Goal: Task Accomplishment & Management: Use online tool/utility

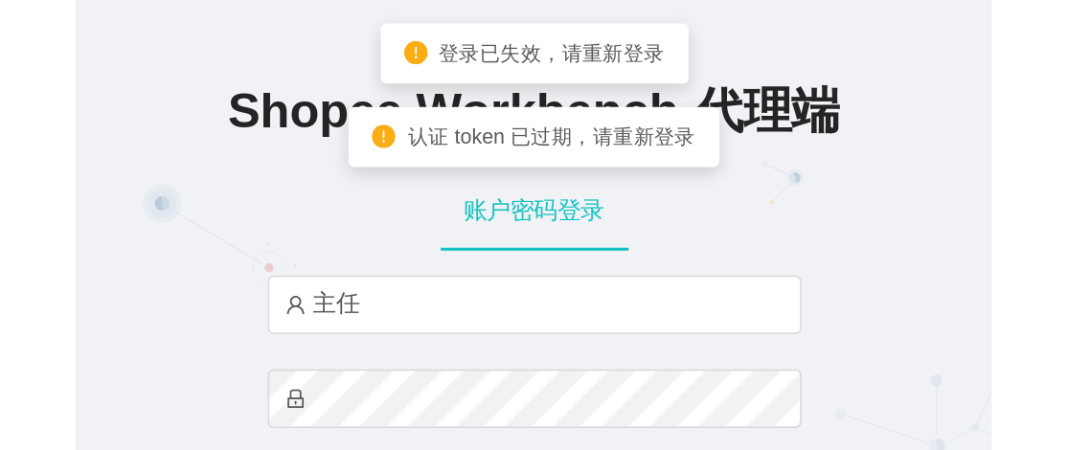
scroll to position [199, 0]
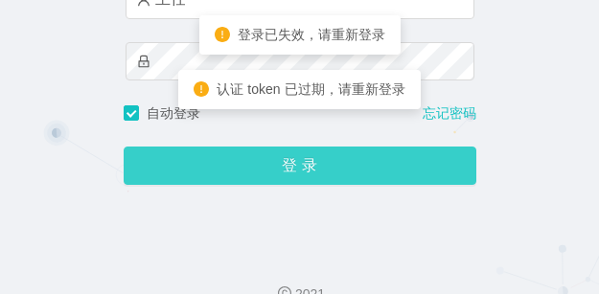
click at [198, 166] on button "登 录" at bounding box center [300, 166] width 353 height 38
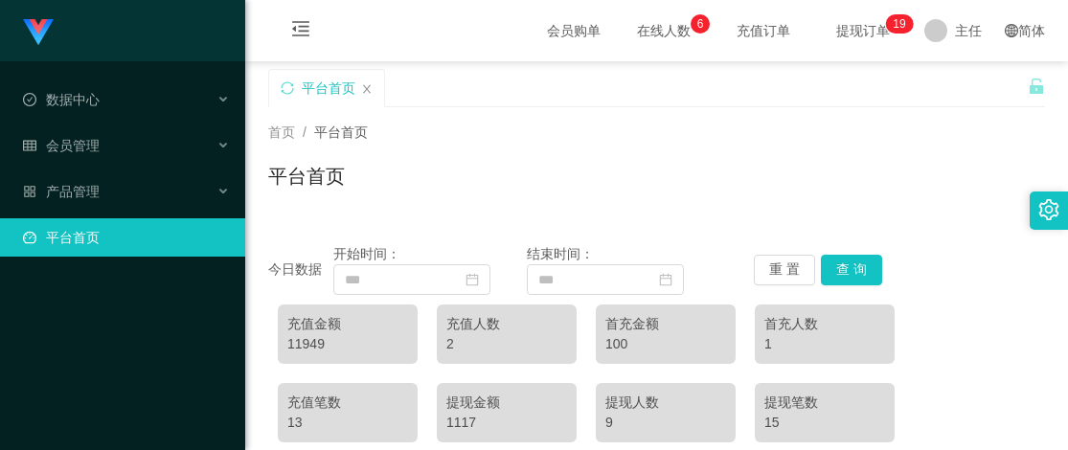
click at [598, 19] on span "提现订单 0 1 2 3 4 5 6 7 8 9 0 1 2 3 4 5 6 7 8 9 0 1 2 3 4 5 6 7 8 9 0 1 2 3 4 5 6 …" at bounding box center [863, 30] width 100 height 61
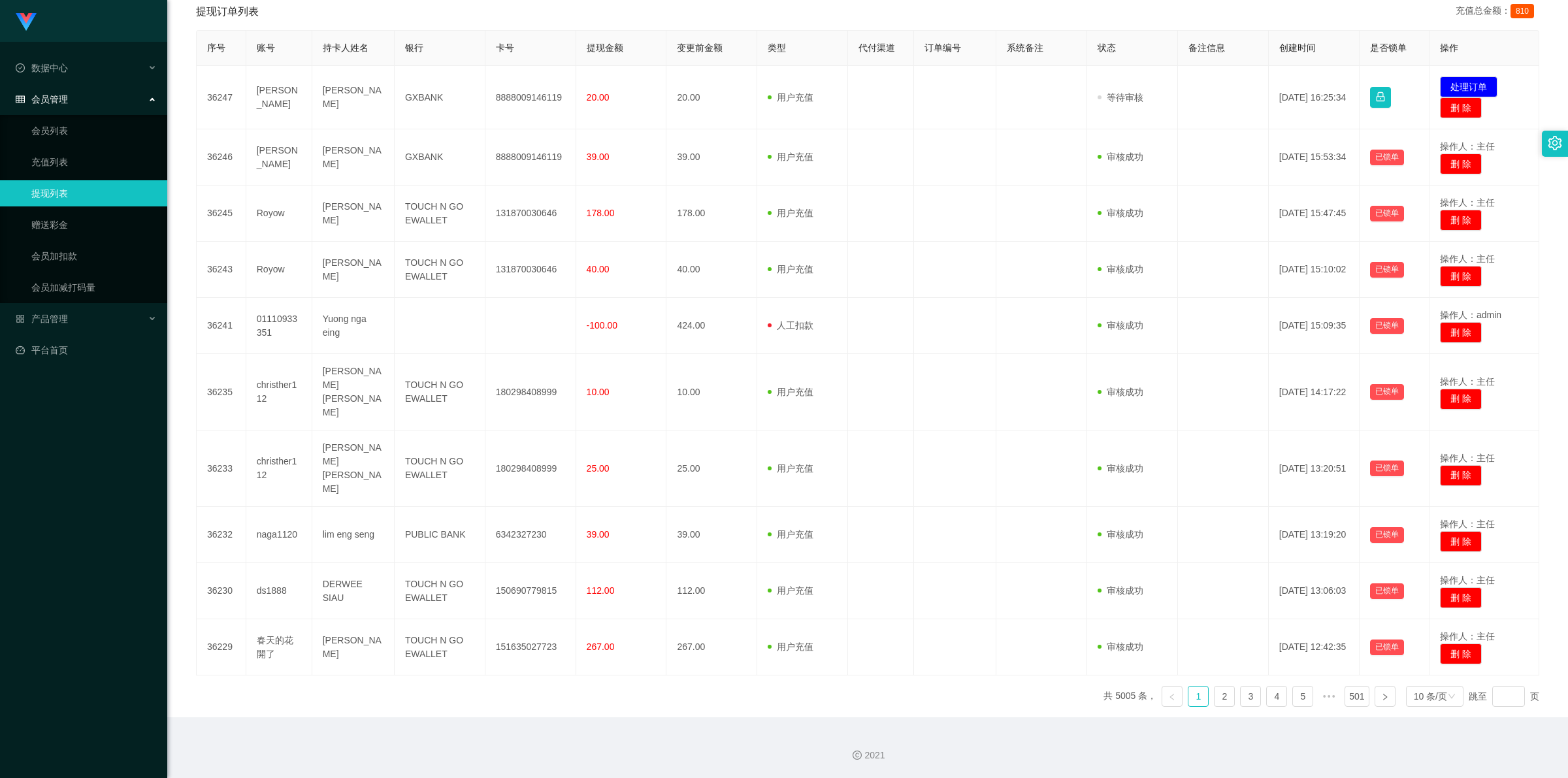
scroll to position [226, 0]
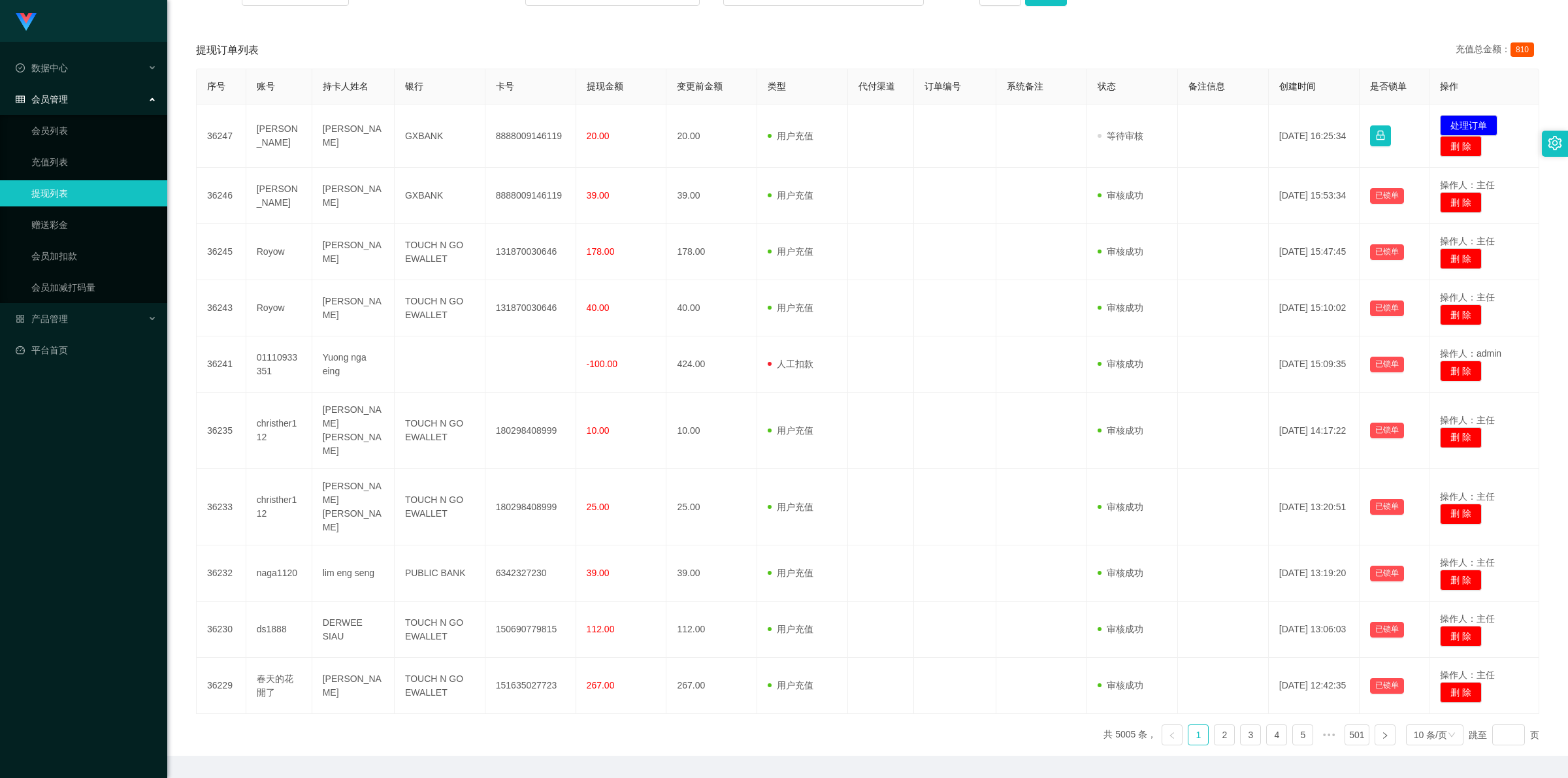
click at [408, 132] on td "8888009146119" at bounding box center [531, 136] width 91 height 63
click at [408, 132] on td "8888009146119" at bounding box center [531, 136] width 91 height 63
copy td "8888009146119"
click at [408, 121] on button "处理订单" at bounding box center [1468, 125] width 57 height 21
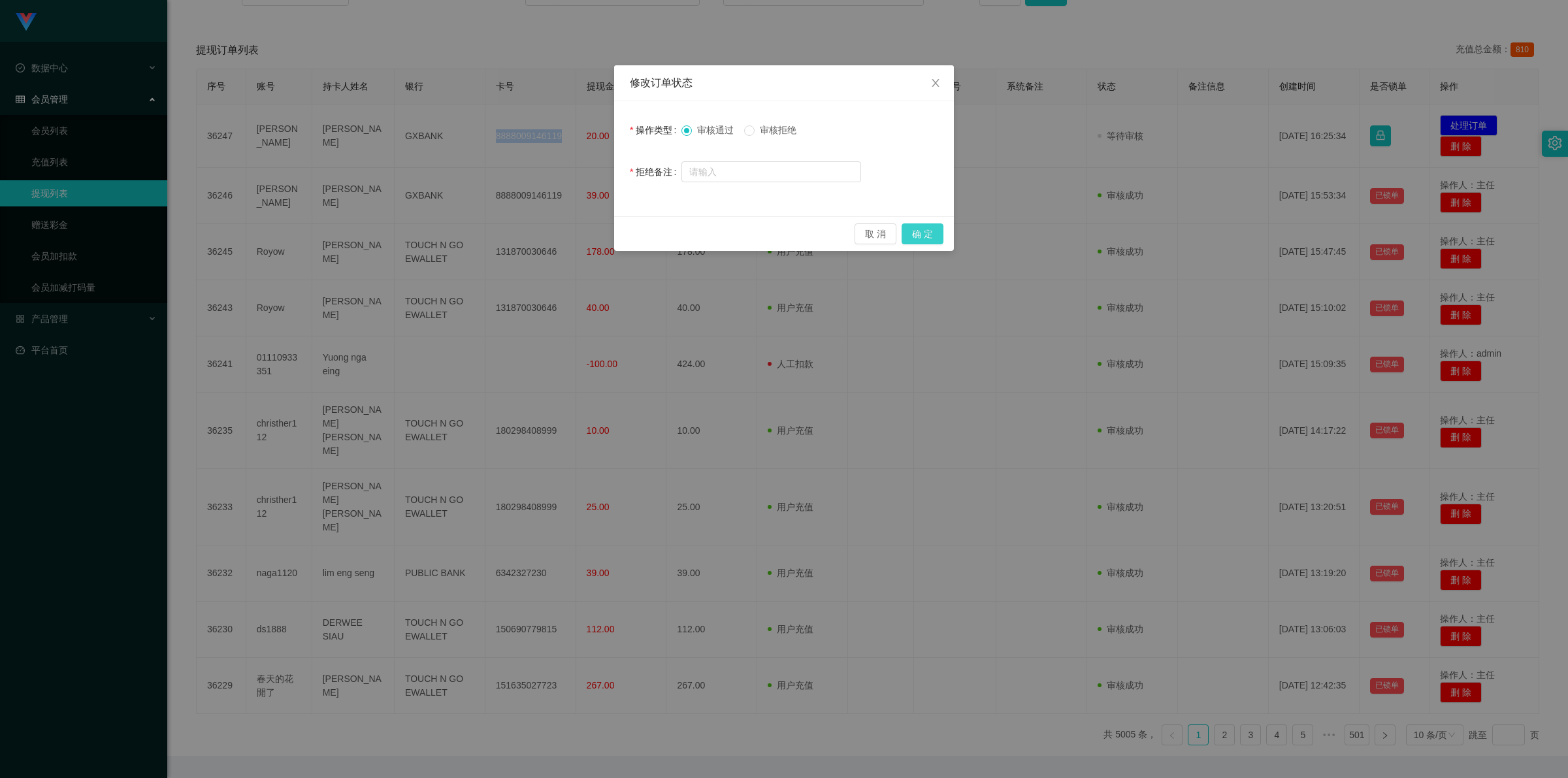
click at [408, 200] on button "确 定" at bounding box center [922, 234] width 42 height 21
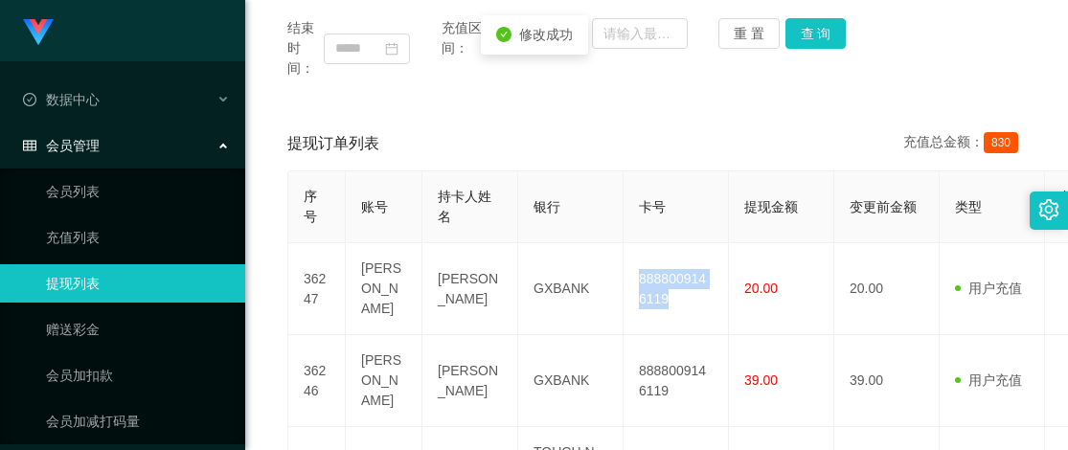
scroll to position [0, 0]
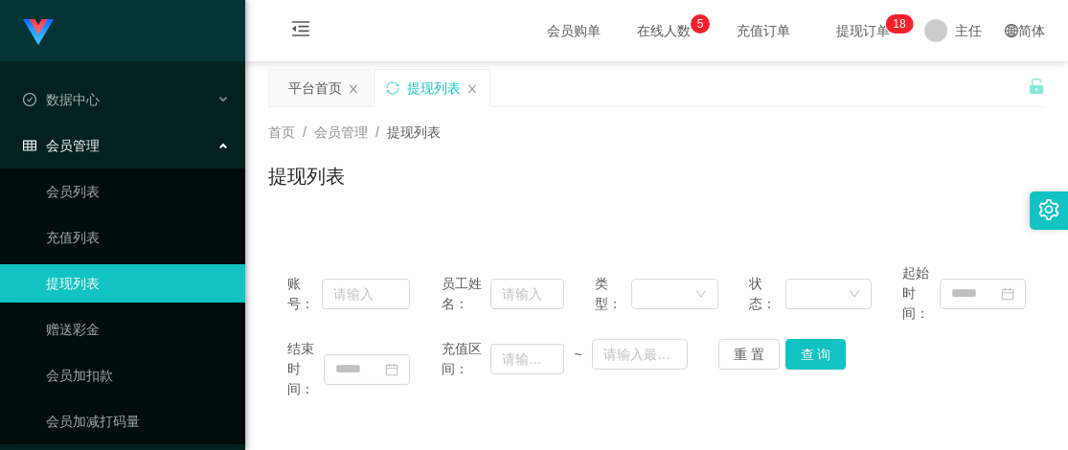
click at [598, 123] on div "首页 / 会员管理 / 提现列表 /" at bounding box center [656, 133] width 777 height 20
click at [598, 25] on span "提现订单 0 1 2 3 4 5 6 7 8 9 0 1 2 3 4 5 6 7 8 9 0 1 2 3 4 5 6 7 8 9 0 1 2 3 4 5 6 …" at bounding box center [863, 30] width 73 height 13
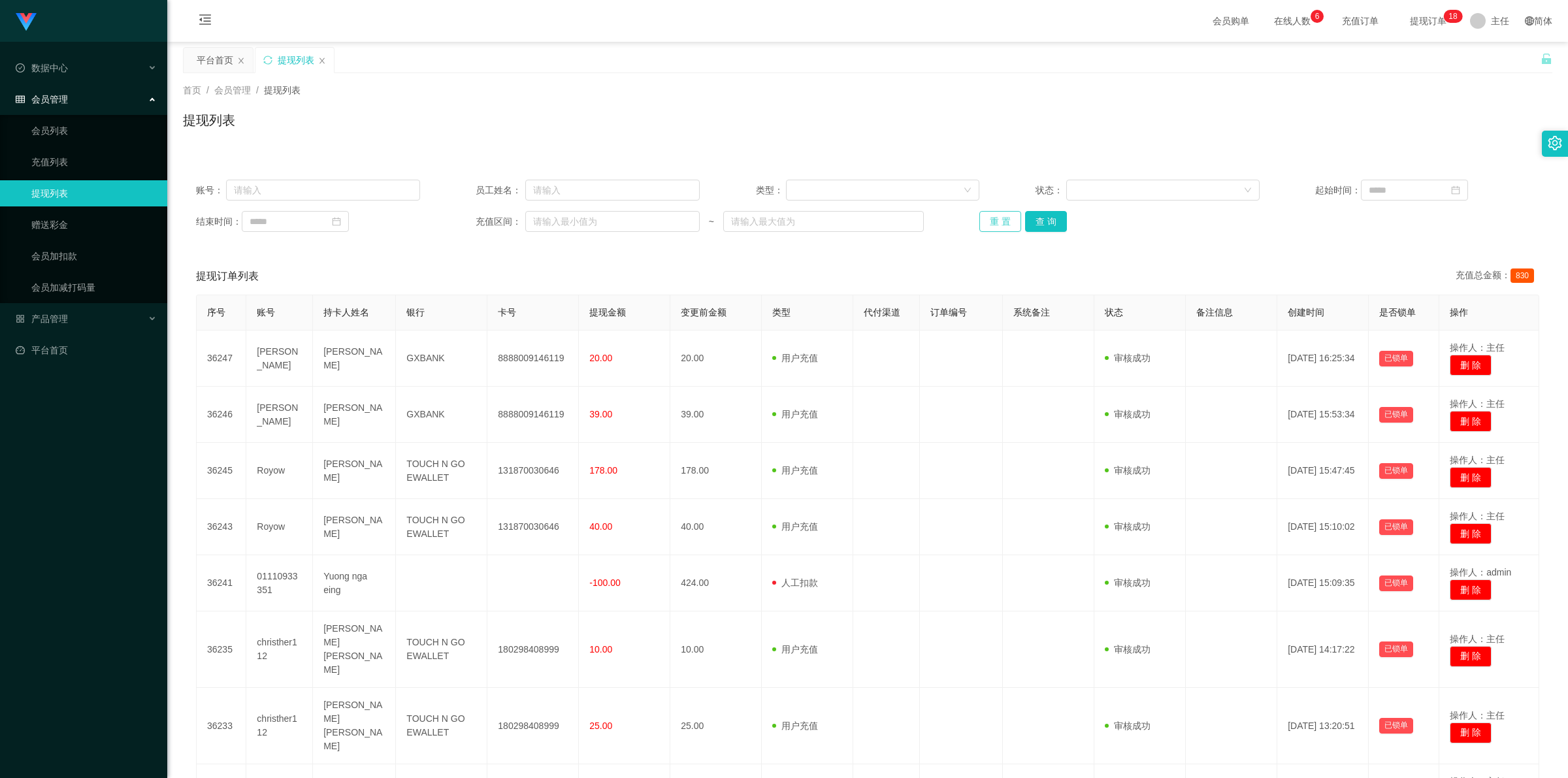
click at [408, 200] on button "重 置" at bounding box center [1000, 221] width 42 height 21
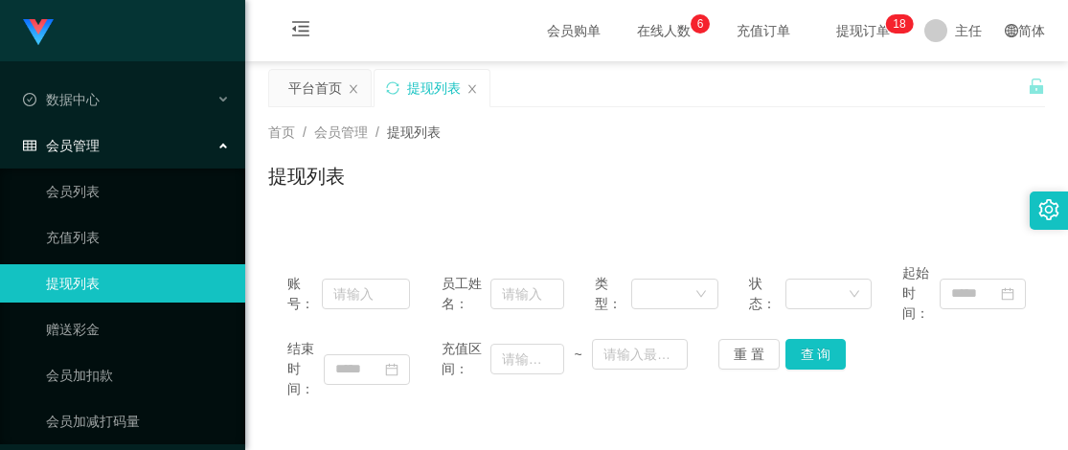
drag, startPoint x: 513, startPoint y: 417, endPoint x: 590, endPoint y: 257, distance: 177.8
click at [513, 293] on div "账号： 员工姓名： 类型： 状态： 起始时间： 结束时间： 充值区间： ~ 重 置 查 询" at bounding box center [656, 331] width 777 height 174
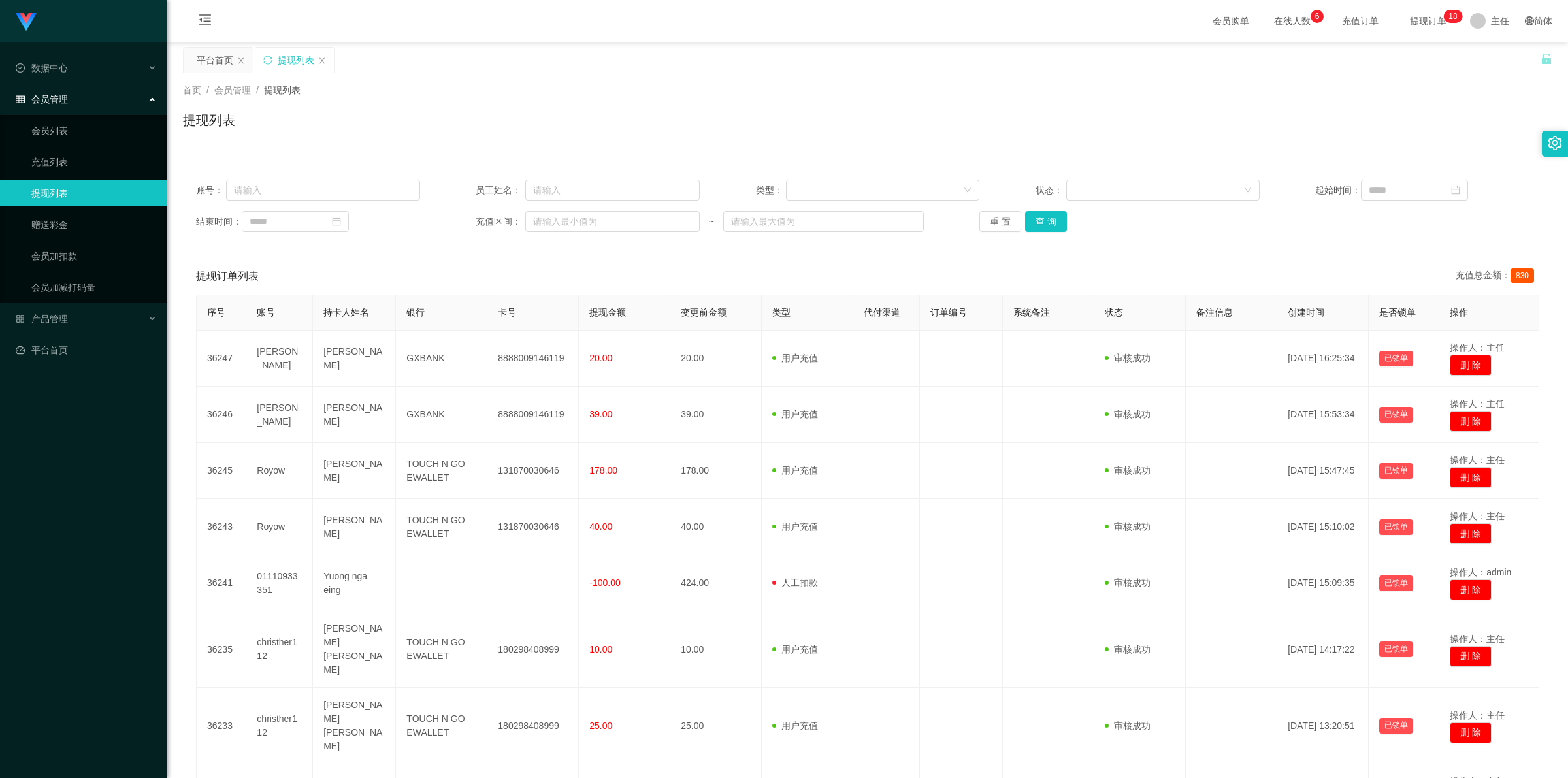
drag, startPoint x: 1421, startPoint y: 21, endPoint x: 1404, endPoint y: 21, distance: 17.0
click at [408, 18] on span "提现订单 0 1 2 3 4 5 6 7 8 9 0 1 2 3 4 5 6 7 8 9 0 1 2 3 4 5 6 7 8 9 0 1 2 3 4 5 6 …" at bounding box center [1428, 20] width 50 height 9
click at [408, 200] on button "重 置" at bounding box center [1000, 221] width 42 height 21
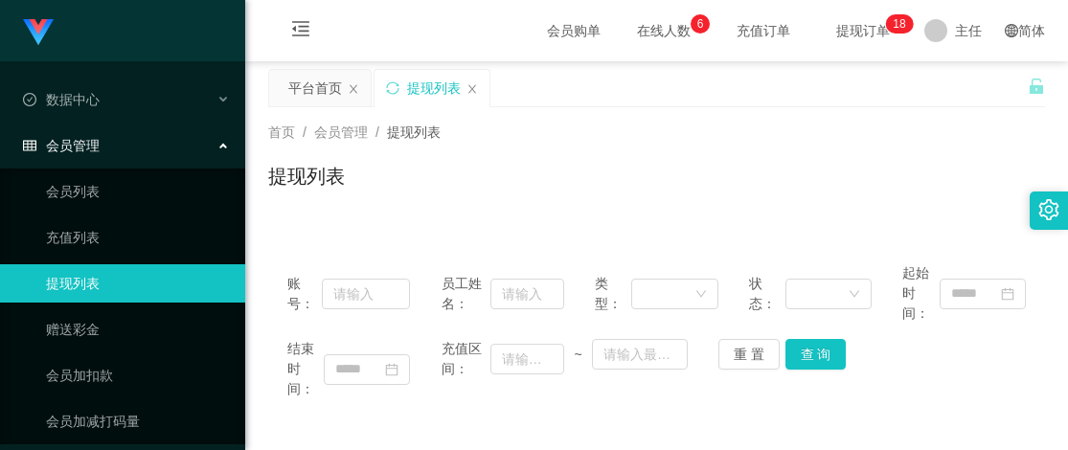
click at [598, 125] on div "首页 / 会员管理 / 提现列表 / 提现列表" at bounding box center [656, 164] width 823 height 114
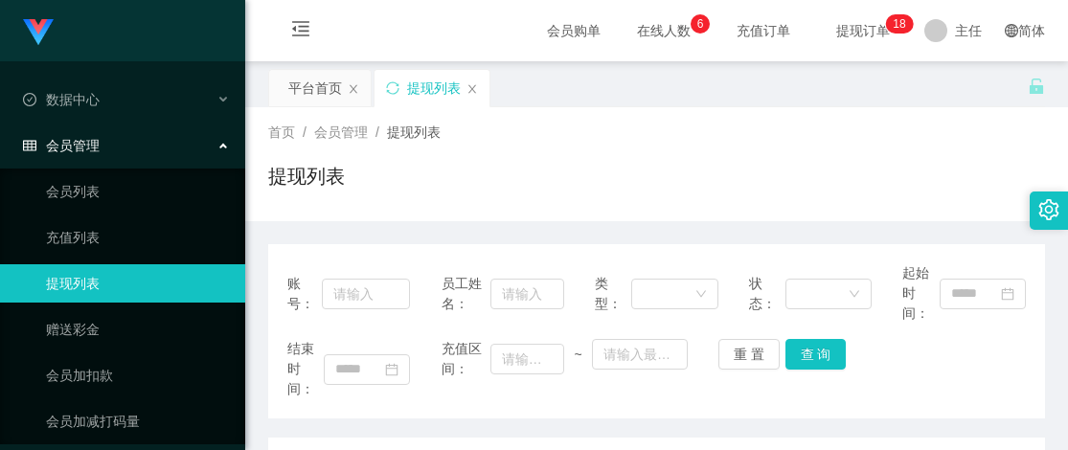
click at [578, 132] on div "首页 / 会员管理 / 提现列表 /" at bounding box center [656, 133] width 777 height 20
click at [664, 136] on div "首页 / 会员管理 / 提现列表 /" at bounding box center [656, 133] width 777 height 20
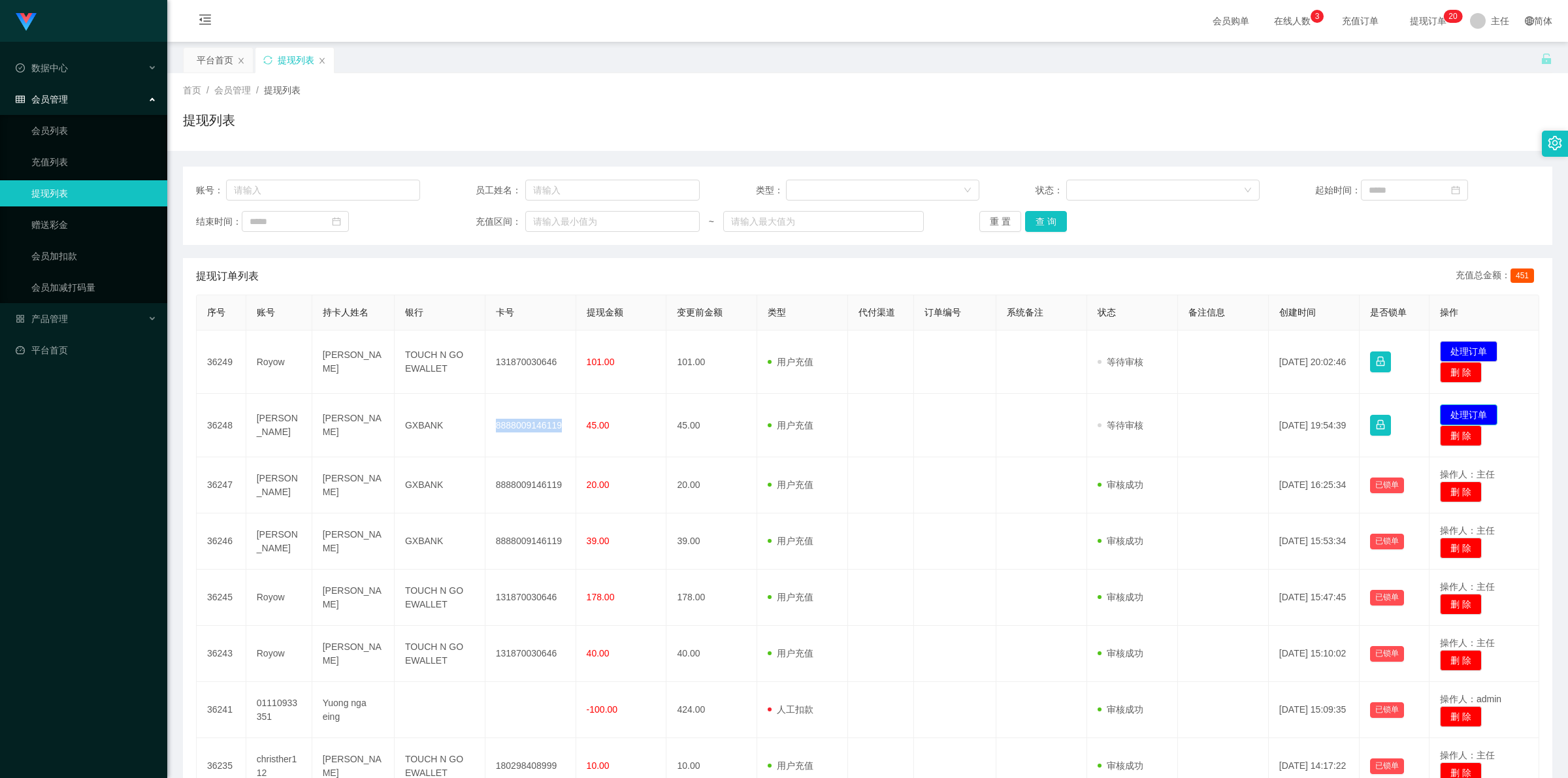
click at [1455, 409] on button "处理订单" at bounding box center [1468, 415] width 57 height 21
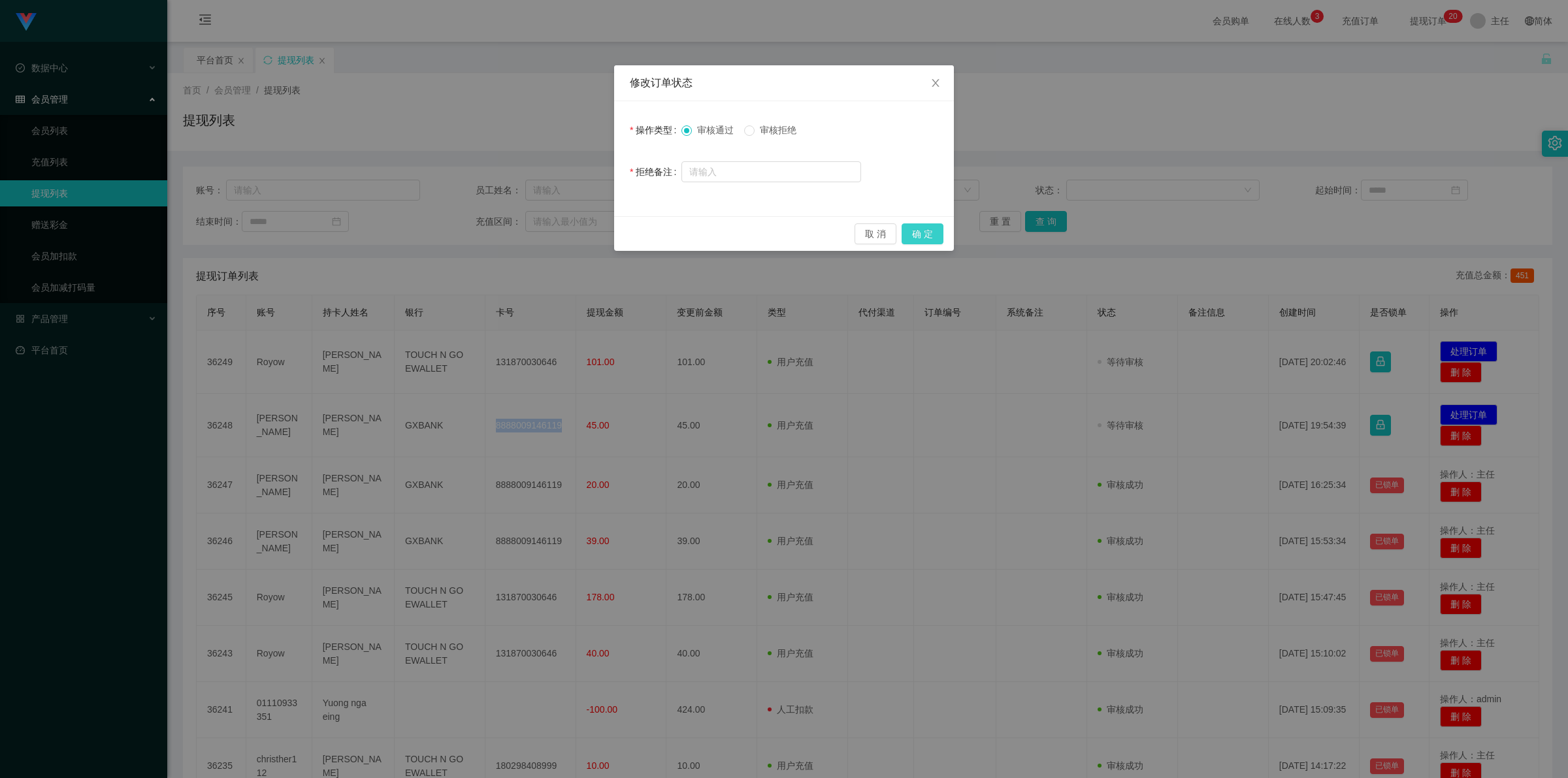
click at [921, 226] on button "确 定" at bounding box center [922, 234] width 42 height 21
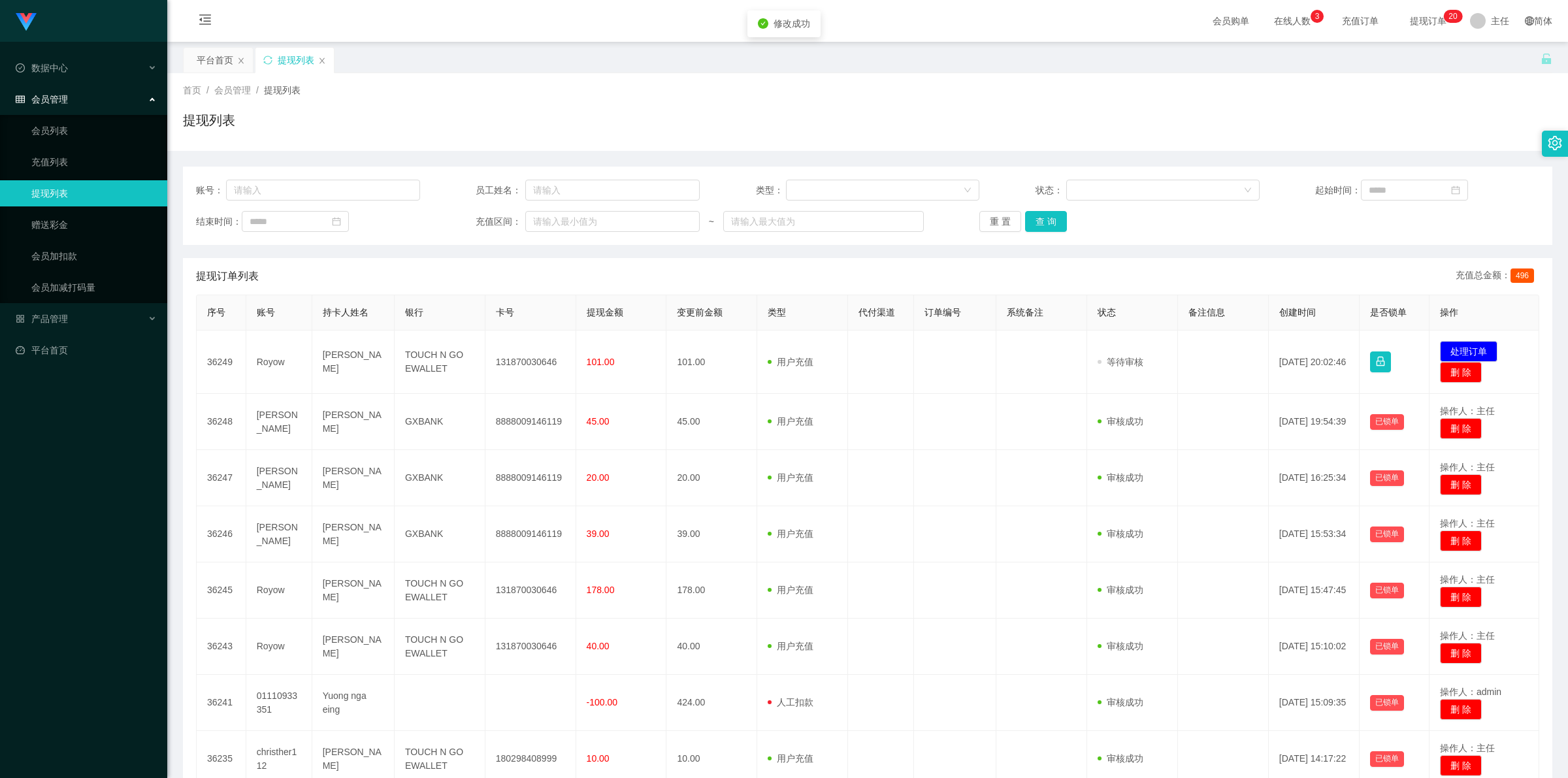
click at [511, 366] on td "131870030646" at bounding box center [531, 362] width 91 height 63
copy td "131870030646"
click at [846, 403] on tr "36248 judith judith chong GXBANK 8888009146119 45.00 45.00 用户充值 人工扣款 审核驳回 审核成功 …" at bounding box center [868, 422] width 1343 height 56
click at [1483, 345] on button "处理订单" at bounding box center [1468, 351] width 57 height 21
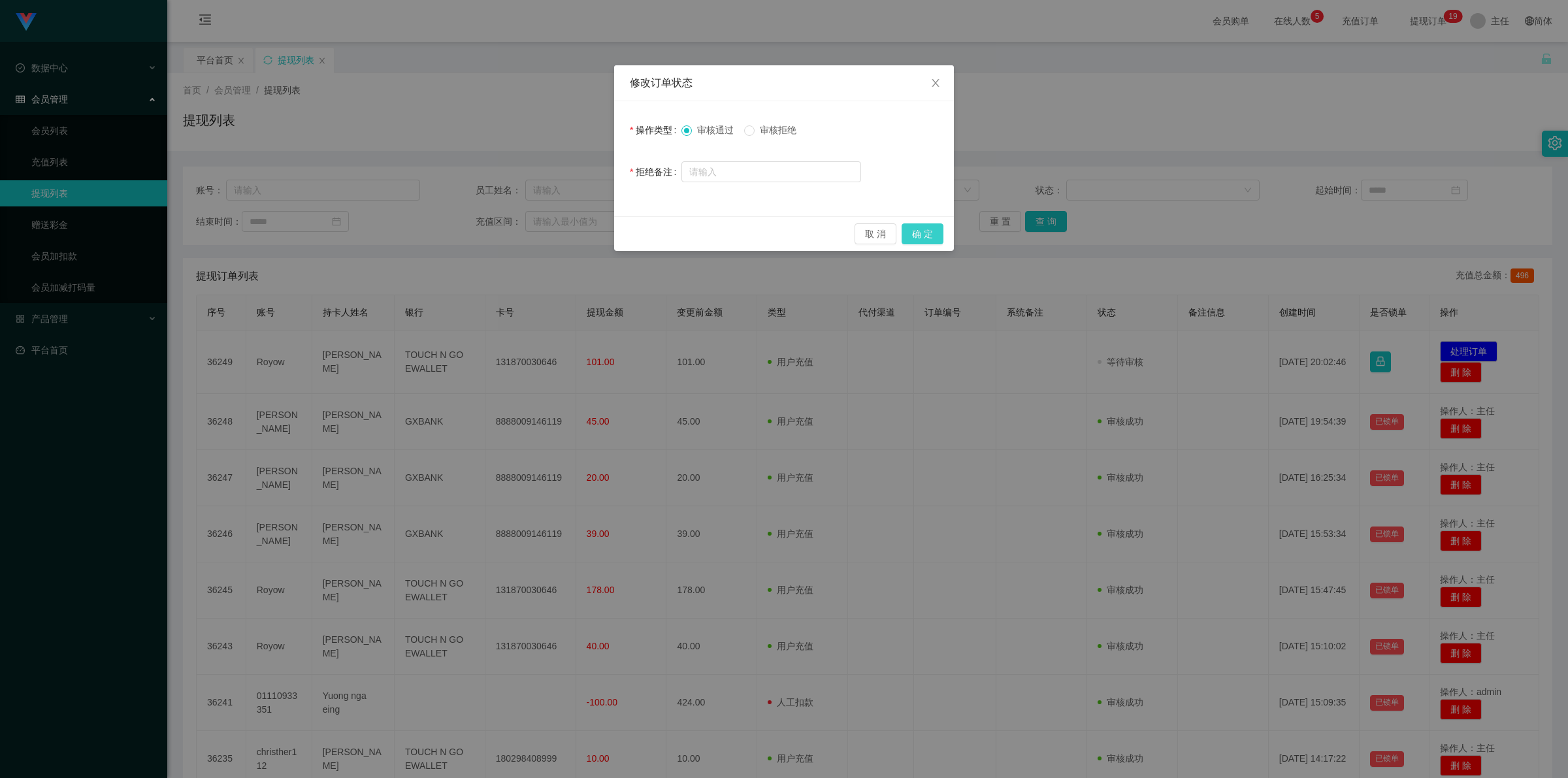
click at [922, 226] on button "确 定" at bounding box center [922, 234] width 42 height 21
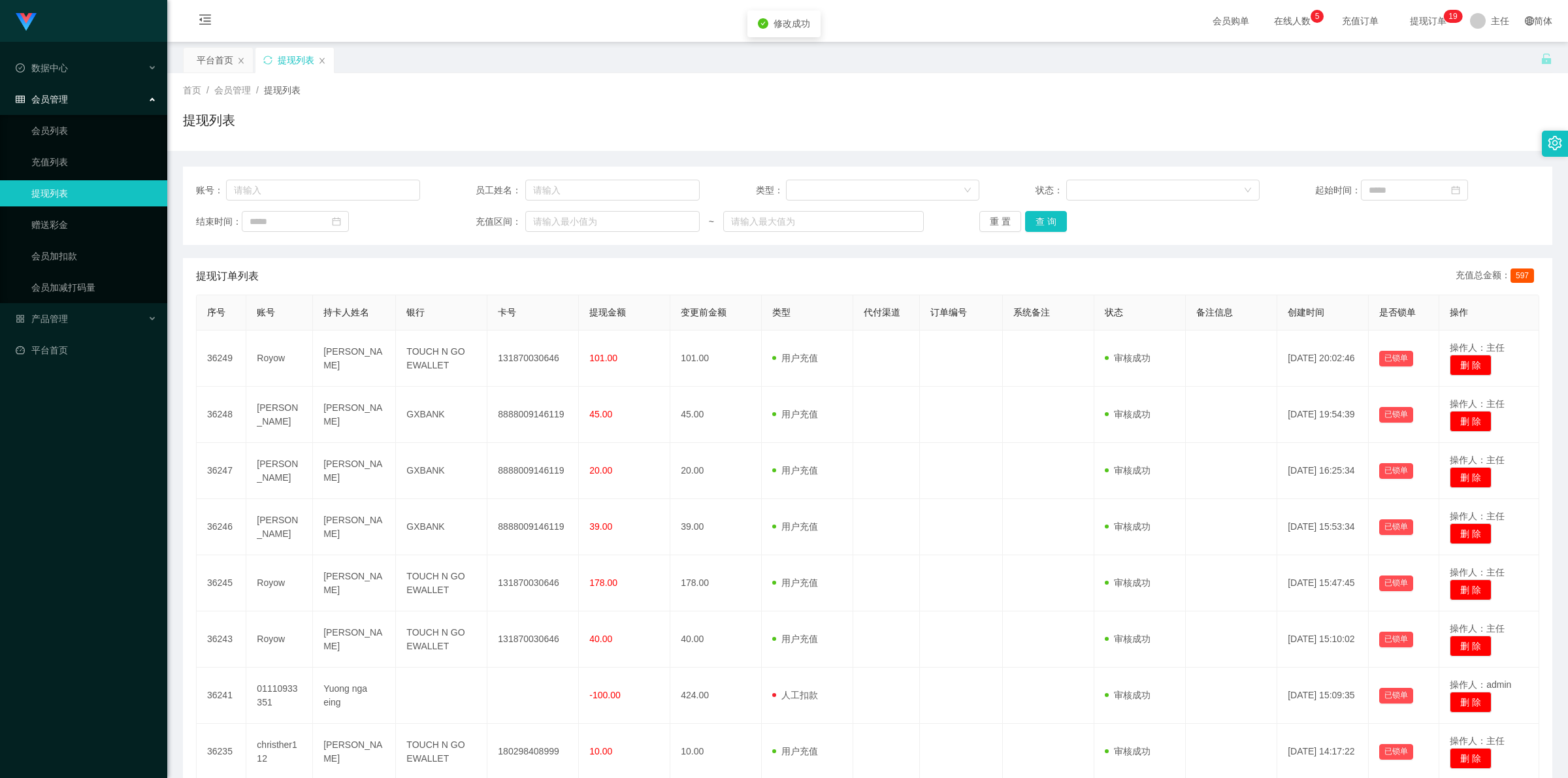
click at [926, 483] on td at bounding box center [962, 470] width 83 height 56
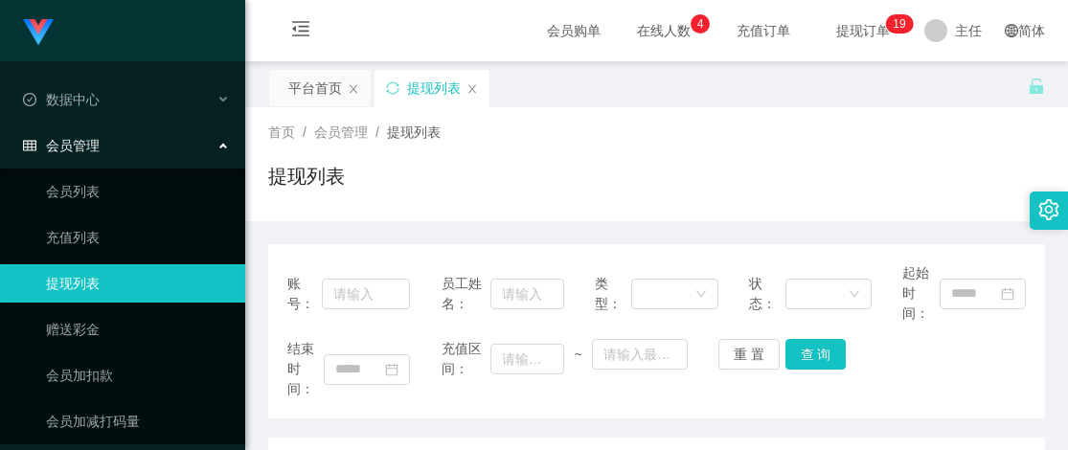
click at [601, 107] on div "首页 / 会员管理 / 提现列表 / 提现列表" at bounding box center [656, 164] width 823 height 114
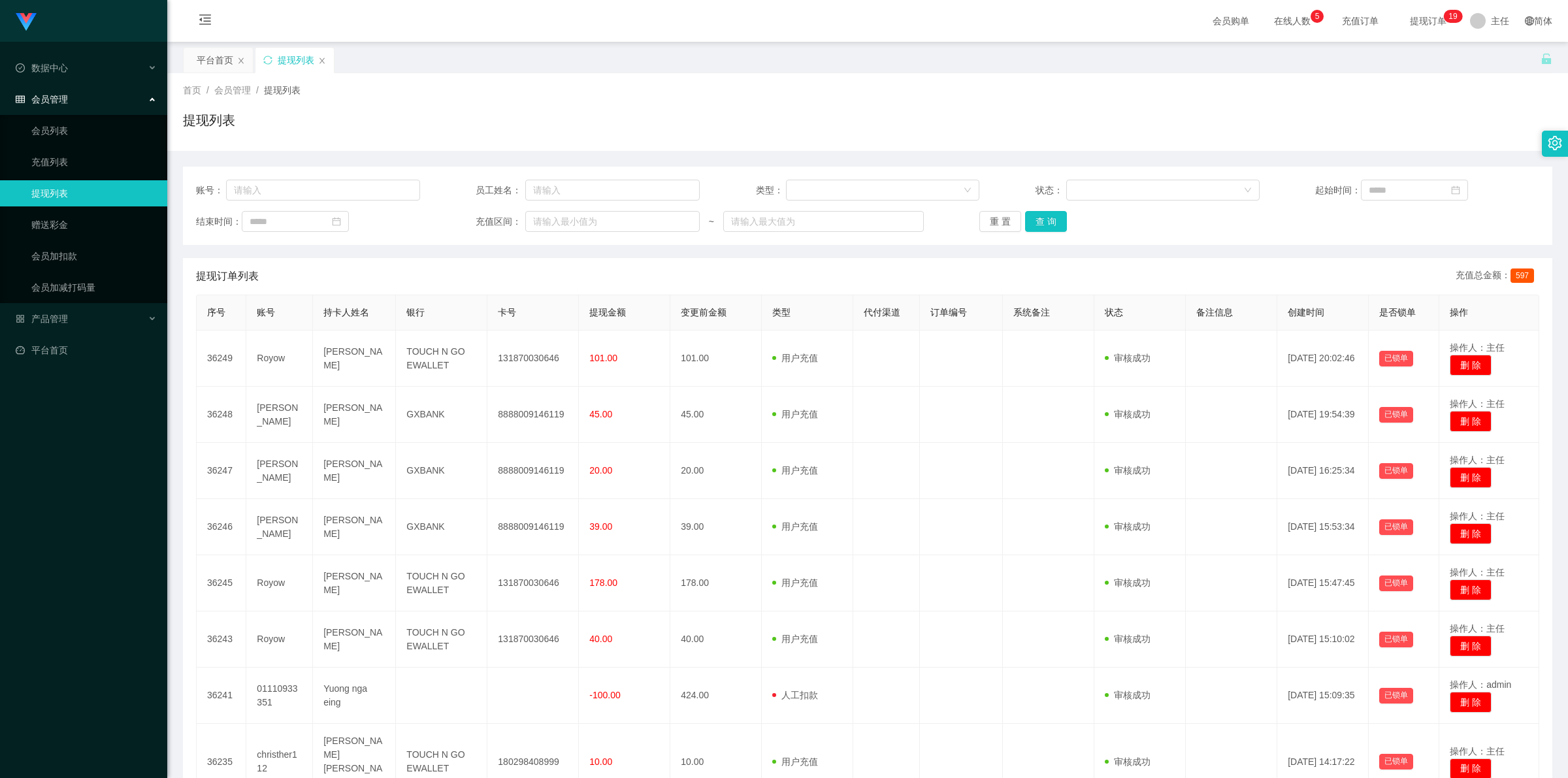
click at [728, 18] on span "提现订单 0 1 2 3 4 5 6 7 8 9 0 1 2 3 4 5 6 7 8 9 0 1 2 3 4 5 6 7 8 9 0 1 2 3 4 5 6 …" at bounding box center [1428, 20] width 50 height 9
click at [728, 218] on button "重 置" at bounding box center [1000, 221] width 42 height 21
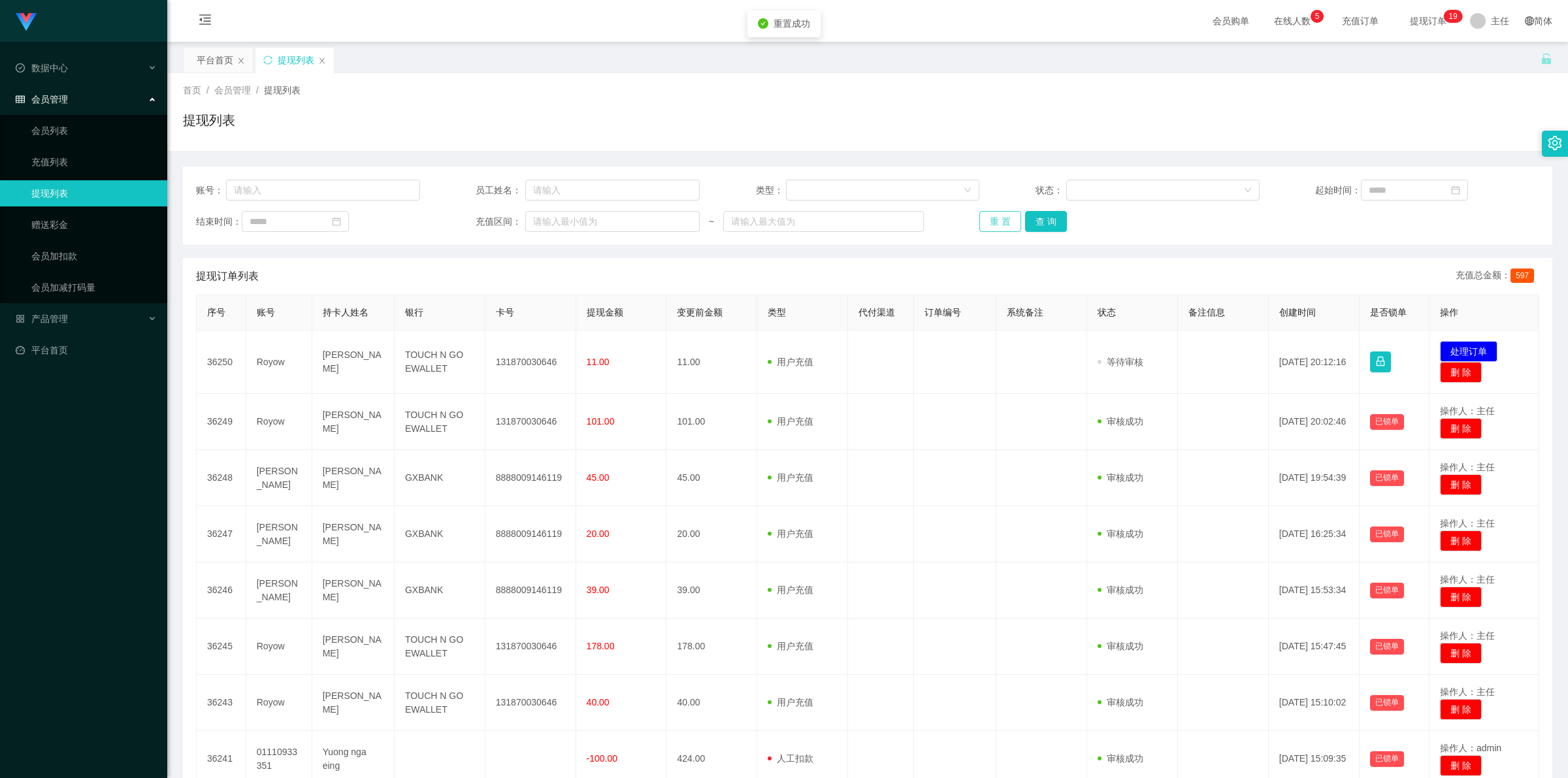
click at [728, 219] on button "重 置" at bounding box center [1000, 221] width 42 height 21
drag, startPoint x: 981, startPoint y: 224, endPoint x: 964, endPoint y: 229, distance: 17.7
click at [728, 224] on button "重 置" at bounding box center [1000, 221] width 42 height 21
click at [526, 306] on td "131870030646" at bounding box center [531, 362] width 91 height 63
click at [523, 306] on td "131870030646" at bounding box center [531, 362] width 91 height 63
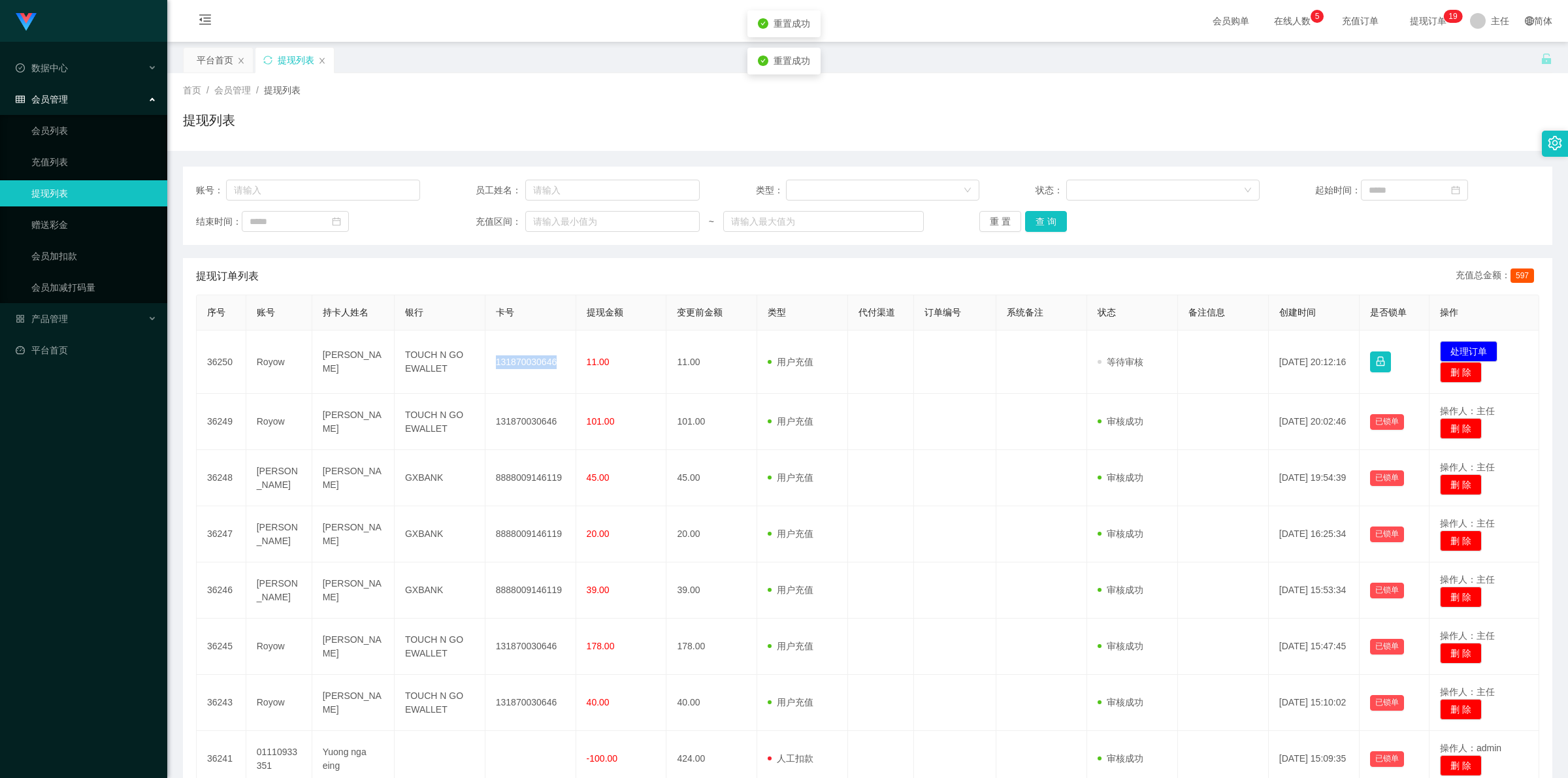
click at [523, 306] on td "131870030646" at bounding box center [531, 362] width 91 height 63
copy td "131870030646"
click at [728, 306] on button "处理订单" at bounding box center [1468, 351] width 57 height 21
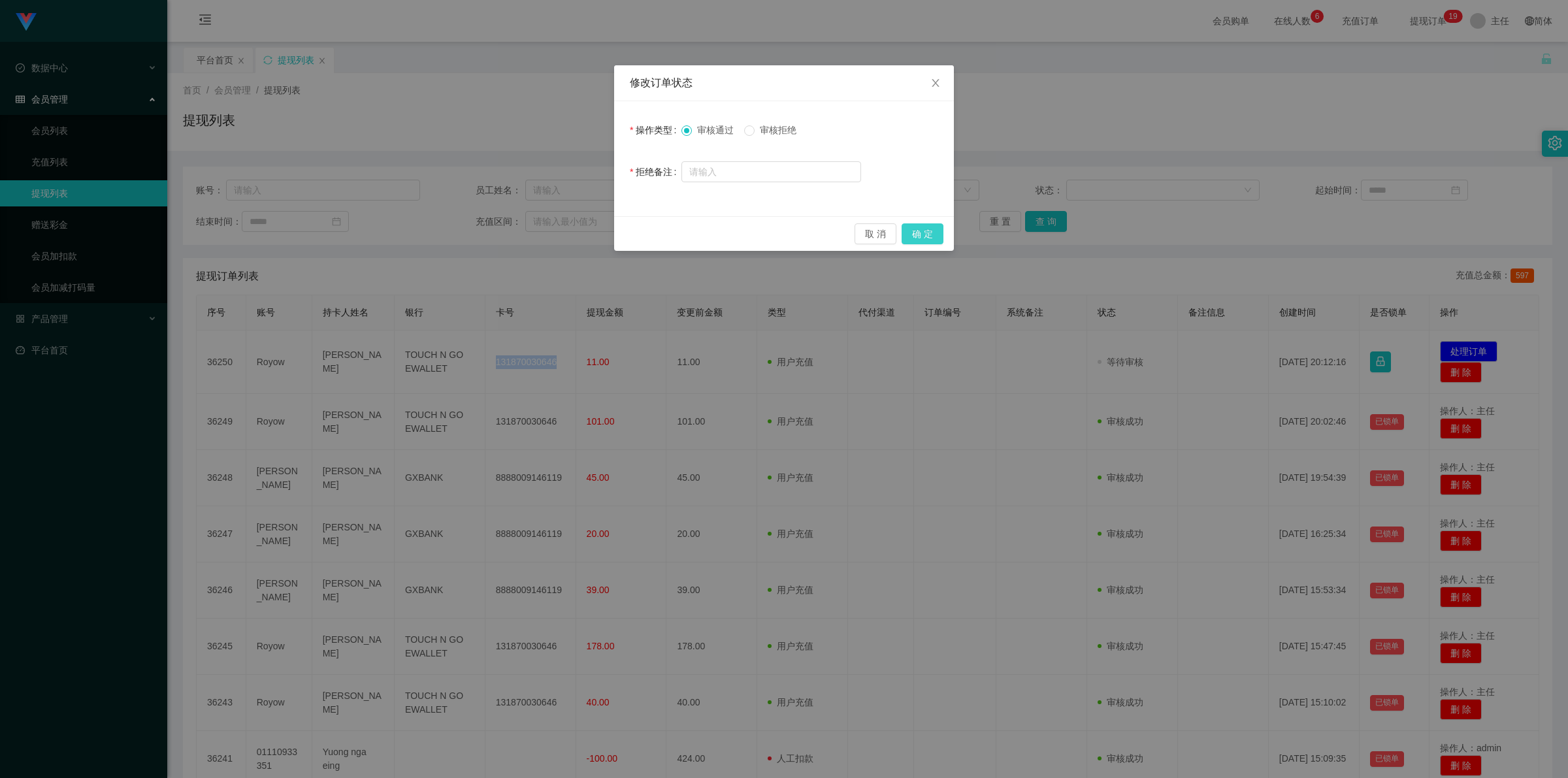
click at [728, 234] on button "确 定" at bounding box center [922, 234] width 42 height 21
